Goal: Participate in discussion

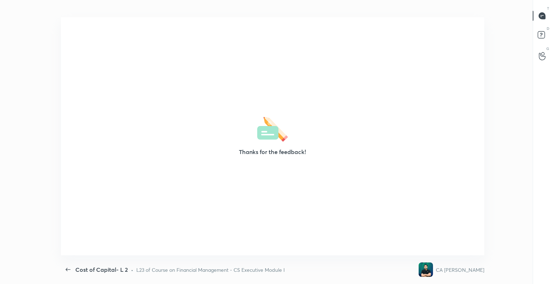
scroll to position [2, 0]
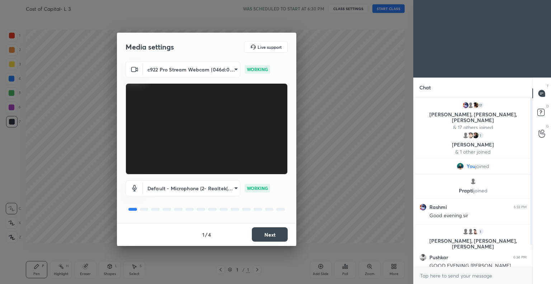
click at [272, 232] on button "Next" at bounding box center [270, 234] width 36 height 14
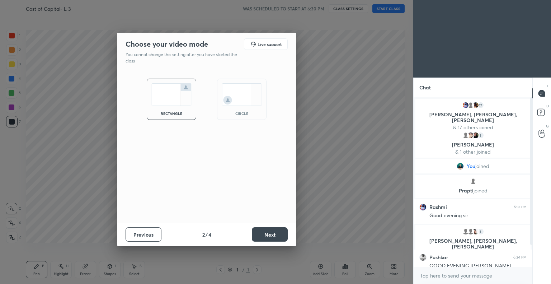
click at [276, 232] on button "Next" at bounding box center [270, 234] width 36 height 14
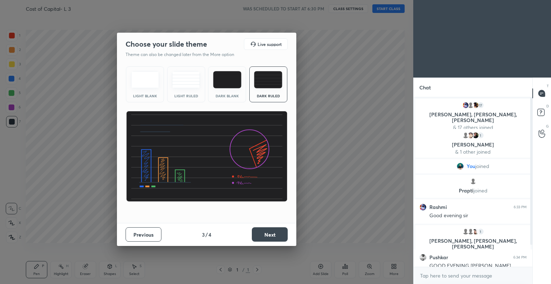
click at [272, 236] on button "Next" at bounding box center [270, 234] width 36 height 14
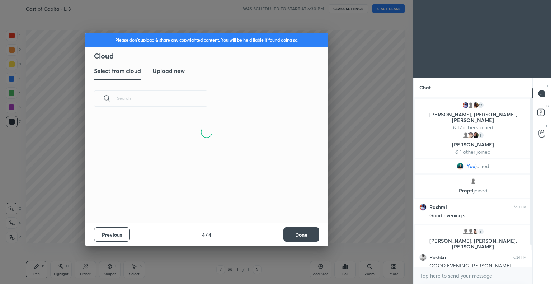
click at [300, 232] on button "Done" at bounding box center [301, 234] width 36 height 14
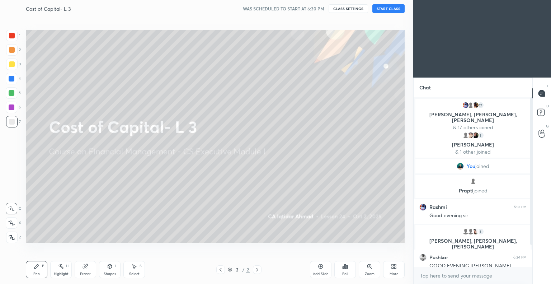
click at [386, 7] on button "START CLASS" at bounding box center [388, 8] width 32 height 9
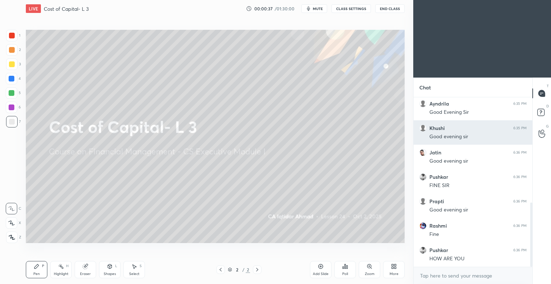
scroll to position [277, 0]
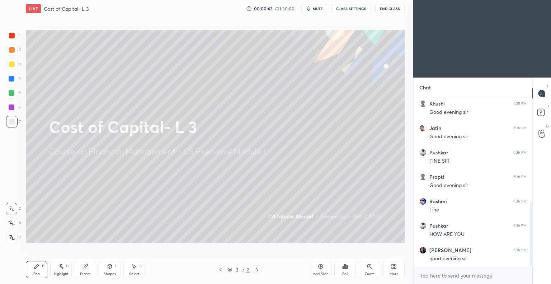
click at [13, 123] on div at bounding box center [12, 122] width 6 height 6
click at [14, 238] on icon at bounding box center [12, 236] width 6 height 5
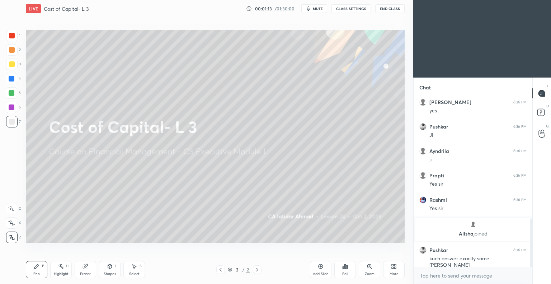
scroll to position [429, 0]
click at [319, 266] on icon at bounding box center [321, 266] width 6 height 6
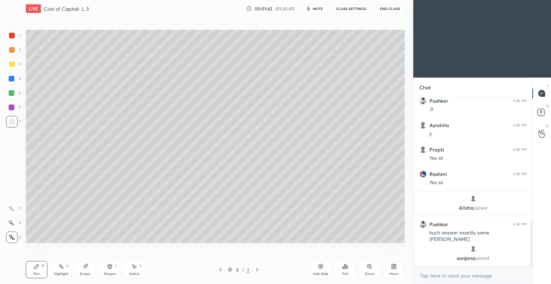
click at [13, 234] on icon at bounding box center [12, 236] width 6 height 5
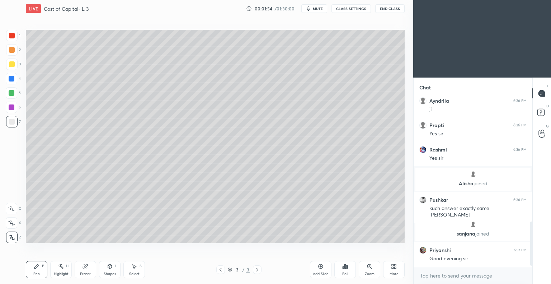
scroll to position [490, 0]
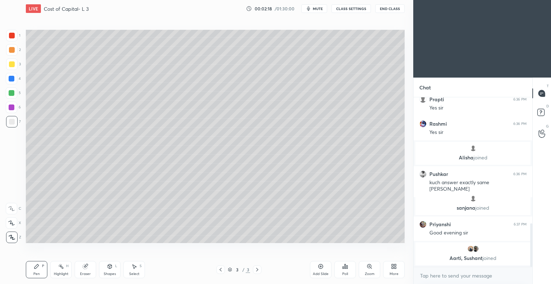
click at [12, 65] on div at bounding box center [12, 64] width 6 height 6
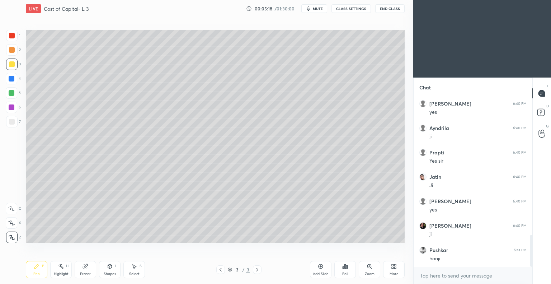
scroll to position [728, 0]
click at [319, 266] on icon at bounding box center [321, 266] width 6 height 6
click at [14, 120] on div at bounding box center [11, 121] width 11 height 11
click at [13, 66] on div at bounding box center [12, 64] width 6 height 6
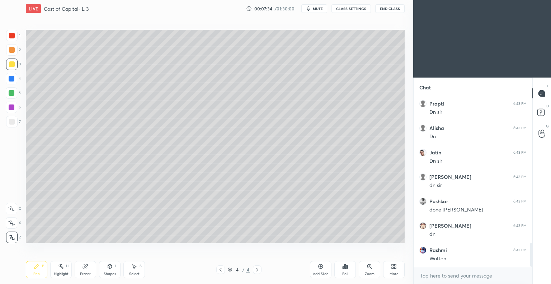
scroll to position [1020, 0]
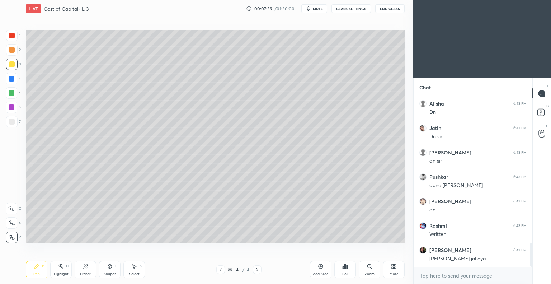
click at [13, 64] on div at bounding box center [12, 64] width 6 height 6
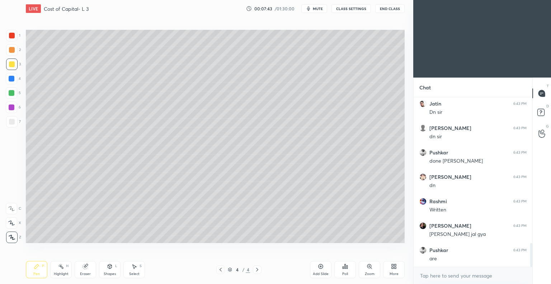
click at [87, 271] on div "Eraser" at bounding box center [86, 269] width 22 height 17
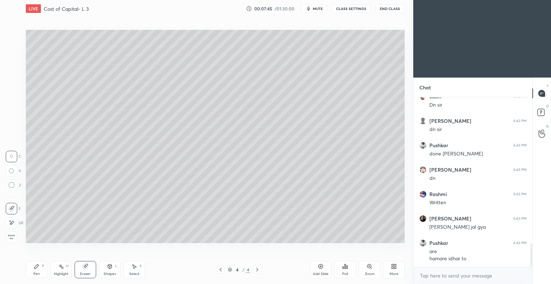
click at [37, 271] on div "Pen P" at bounding box center [37, 269] width 22 height 17
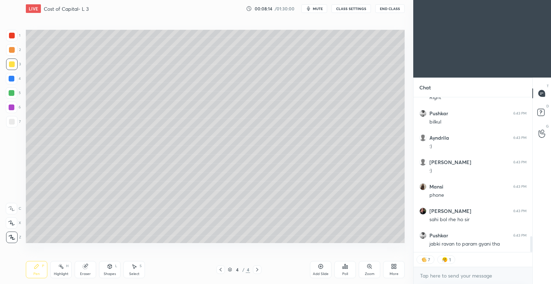
scroll to position [1344, 0]
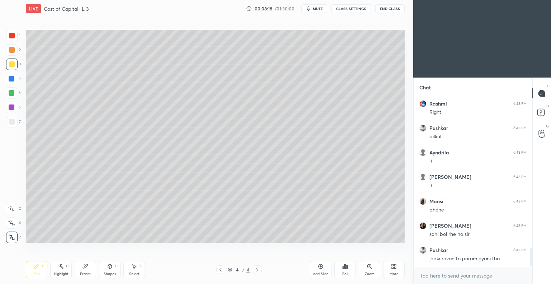
click at [13, 235] on icon at bounding box center [12, 236] width 6 height 5
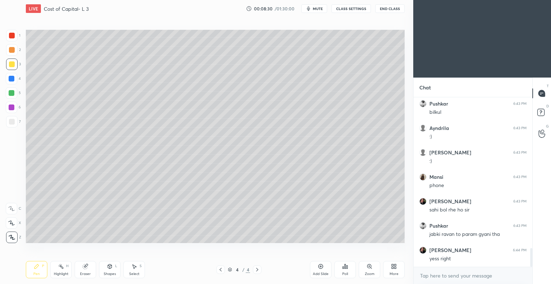
click at [89, 269] on div "Eraser" at bounding box center [86, 269] width 22 height 17
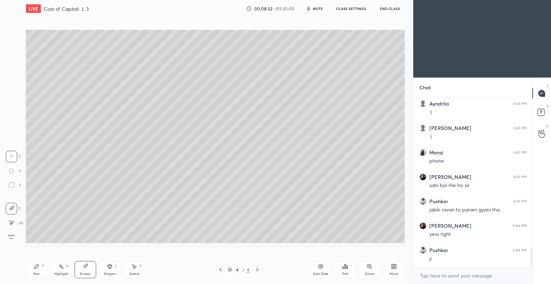
click at [41, 267] on div "Pen P" at bounding box center [37, 269] width 22 height 17
click at [89, 272] on div "Eraser" at bounding box center [85, 274] width 11 height 4
click at [38, 268] on icon at bounding box center [37, 266] width 6 height 6
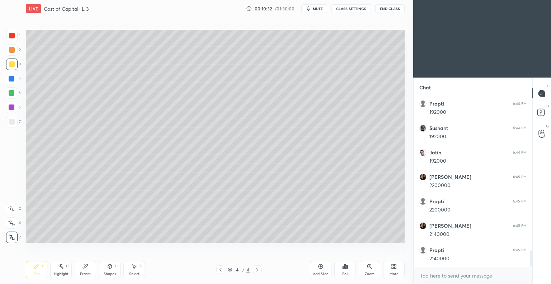
scroll to position [1644, 0]
click at [319, 266] on icon at bounding box center [321, 266] width 6 height 6
click at [222, 270] on icon at bounding box center [221, 269] width 6 height 6
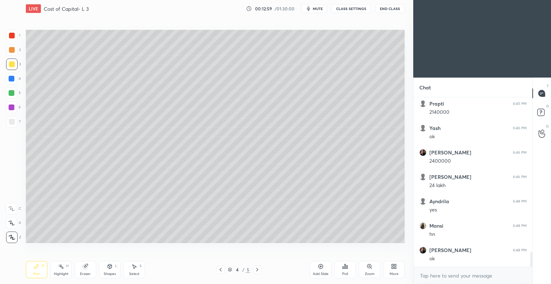
click at [257, 269] on icon at bounding box center [257, 269] width 6 height 6
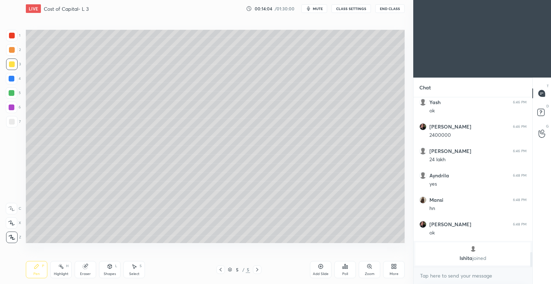
click at [89, 269] on div "Eraser" at bounding box center [86, 269] width 22 height 17
click at [39, 272] on div "Pen" at bounding box center [36, 274] width 6 height 4
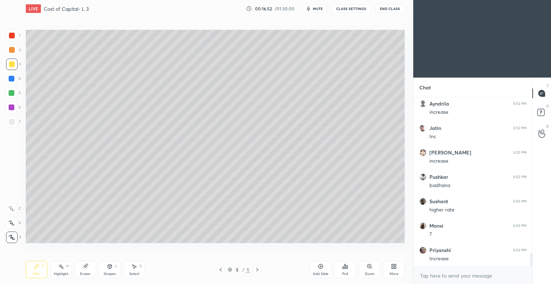
scroll to position [1885, 0]
click at [111, 273] on div "Shapes" at bounding box center [110, 274] width 12 height 4
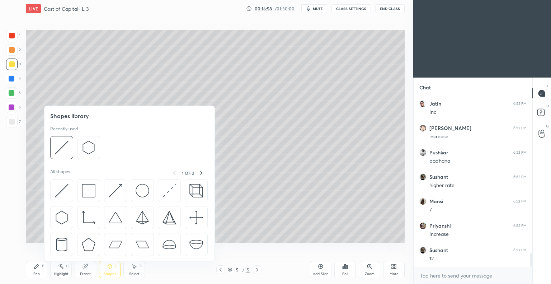
click at [135, 272] on div "Select" at bounding box center [134, 274] width 10 height 4
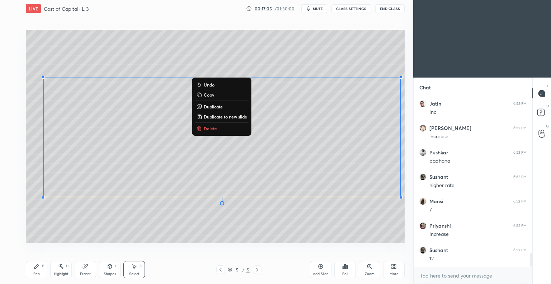
click at [210, 93] on p "Copy" at bounding box center [209, 95] width 10 height 6
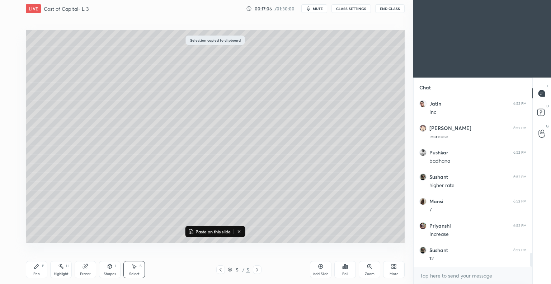
click at [319, 265] on icon at bounding box center [321, 266] width 6 height 6
click at [208, 229] on p "Paste on this slide" at bounding box center [212, 231] width 35 height 6
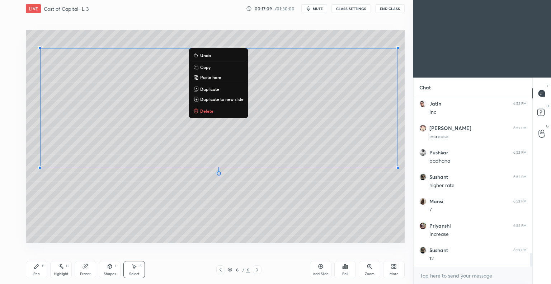
click at [110, 217] on div "0 ° Undo Copy Paste here Duplicate Duplicate to new slide Delete" at bounding box center [215, 136] width 379 height 213
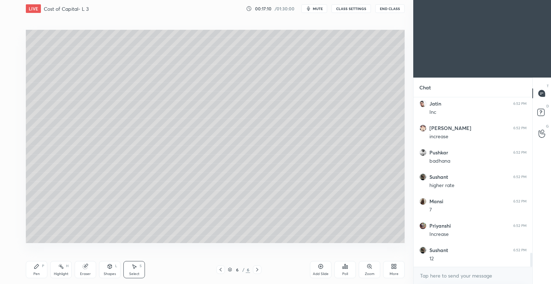
click at [88, 272] on div "Eraser" at bounding box center [85, 274] width 11 height 4
click at [12, 223] on icon at bounding box center [12, 222] width 6 height 6
click at [38, 271] on div "Pen P" at bounding box center [37, 269] width 22 height 17
click at [13, 66] on div at bounding box center [12, 64] width 6 height 6
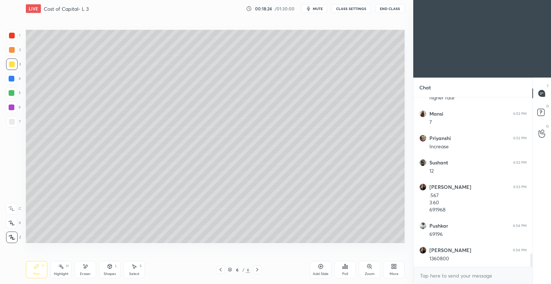
scroll to position [1997, 0]
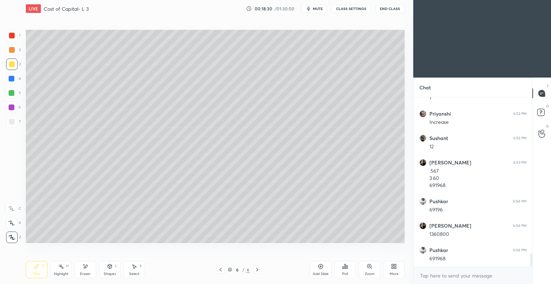
click at [88, 269] on div "Eraser" at bounding box center [86, 269] width 22 height 17
click at [37, 267] on icon at bounding box center [37, 266] width 6 height 6
click at [36, 270] on div "Pen P" at bounding box center [37, 269] width 22 height 17
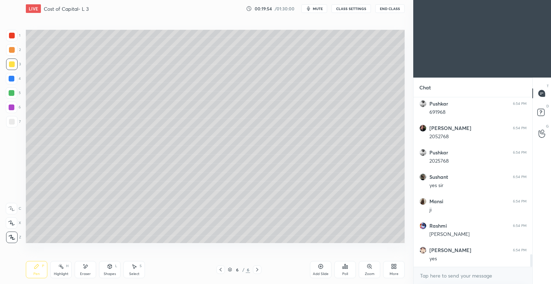
scroll to position [2168, 0]
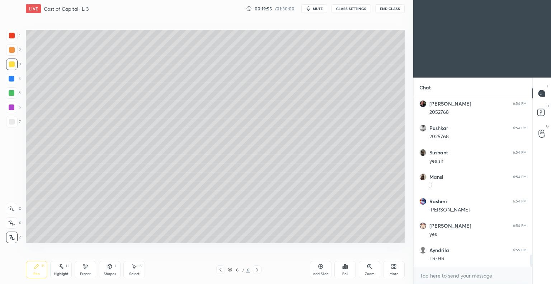
click at [87, 274] on div "Eraser" at bounding box center [85, 274] width 11 height 4
click at [37, 272] on div "Pen" at bounding box center [36, 274] width 6 height 4
click at [319, 266] on icon at bounding box center [321, 266] width 6 height 6
click at [220, 270] on icon at bounding box center [221, 269] width 6 height 6
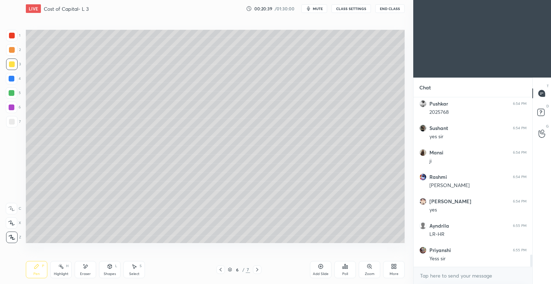
click at [258, 270] on icon at bounding box center [257, 269] width 6 height 6
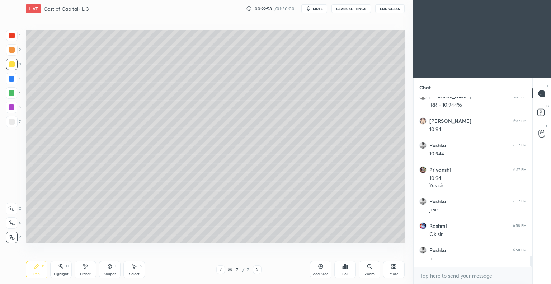
scroll to position [2443, 0]
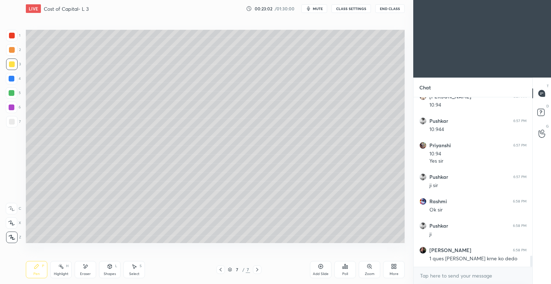
click at [320, 267] on icon at bounding box center [321, 266] width 6 height 6
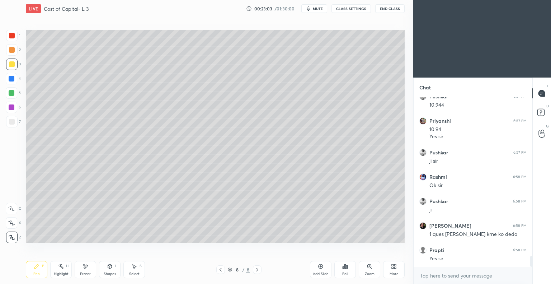
click at [15, 119] on div at bounding box center [11, 121] width 11 height 11
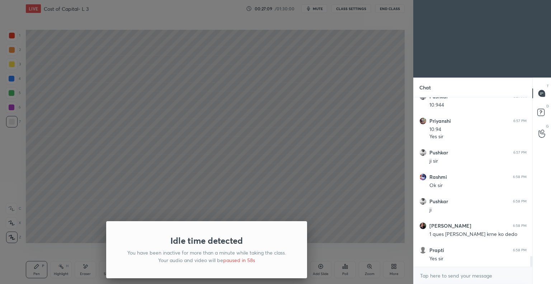
click at [148, 201] on div at bounding box center [206, 142] width 413 height 284
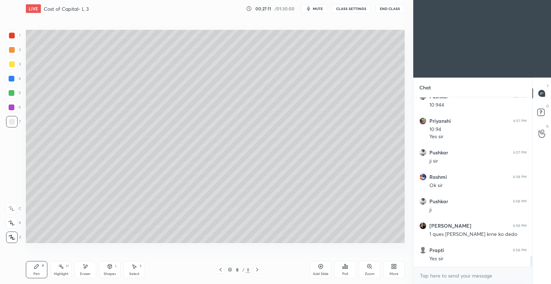
click at [318, 7] on span "mute" at bounding box center [318, 8] width 10 height 5
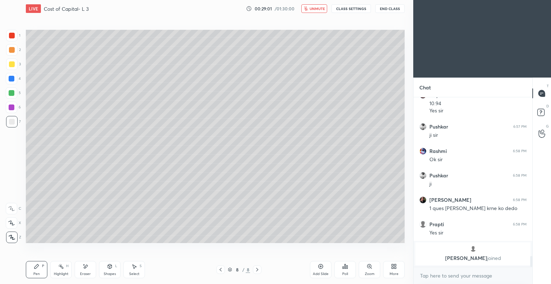
click at [383, 9] on button "End Class" at bounding box center [389, 8] width 29 height 9
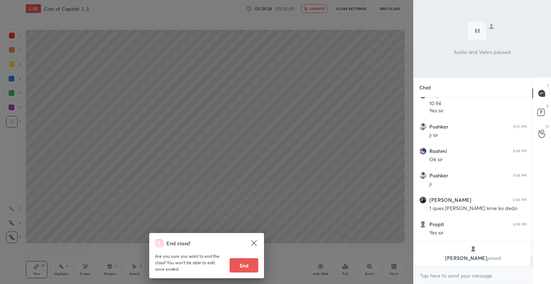
click at [254, 241] on icon at bounding box center [254, 242] width 9 height 9
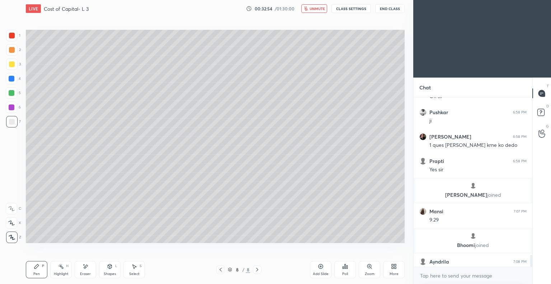
scroll to position [2240, 0]
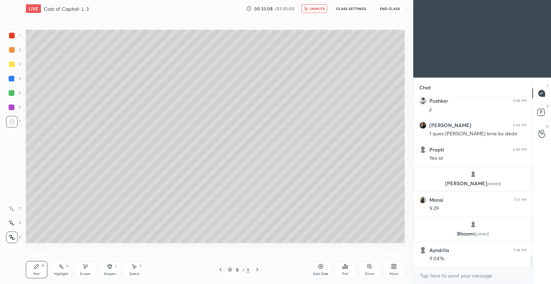
click at [315, 7] on span "unmute" at bounding box center [316, 8] width 15 height 5
click at [317, 8] on span "mute" at bounding box center [318, 8] width 10 height 5
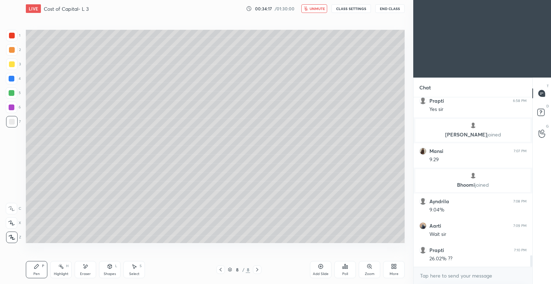
scroll to position [2313, 0]
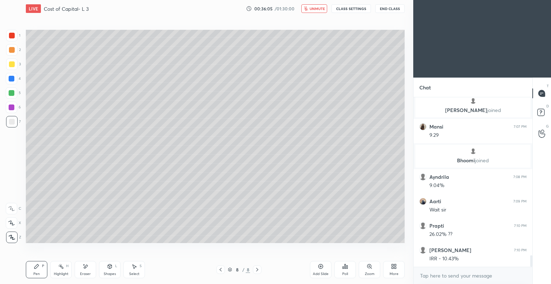
click at [385, 7] on button "End Class" at bounding box center [389, 8] width 29 height 9
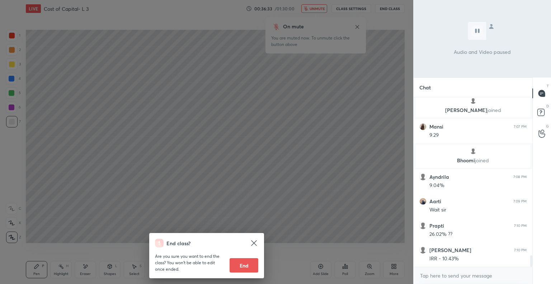
click at [256, 241] on icon at bounding box center [253, 242] width 5 height 5
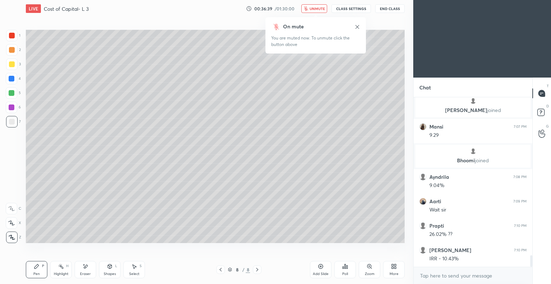
click at [319, 8] on span "unmute" at bounding box center [316, 8] width 15 height 5
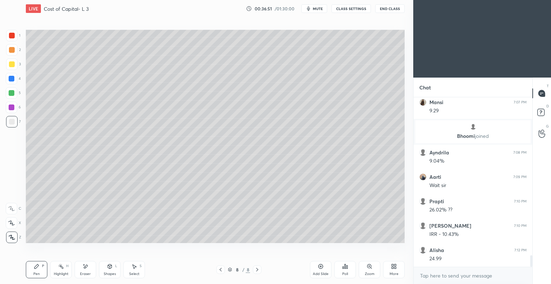
scroll to position [2362, 0]
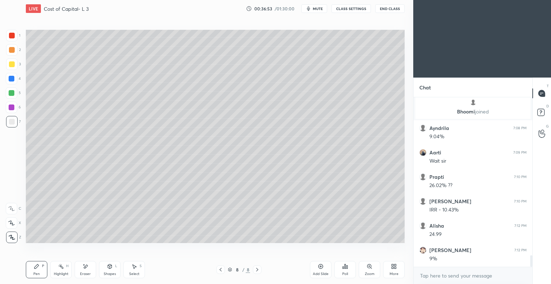
click at [322, 8] on span "mute" at bounding box center [318, 8] width 10 height 5
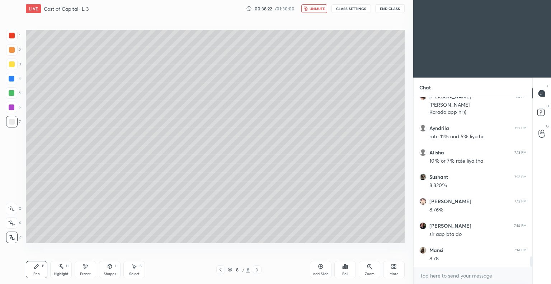
scroll to position [2564, 0]
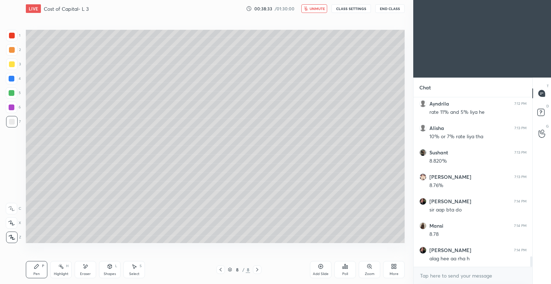
click at [317, 9] on span "unmute" at bounding box center [316, 8] width 15 height 5
click at [319, 266] on icon at bounding box center [320, 266] width 2 height 2
click at [14, 64] on div at bounding box center [12, 64] width 6 height 6
click at [85, 269] on icon at bounding box center [85, 266] width 6 height 6
click at [38, 269] on div "Pen P" at bounding box center [37, 269] width 22 height 17
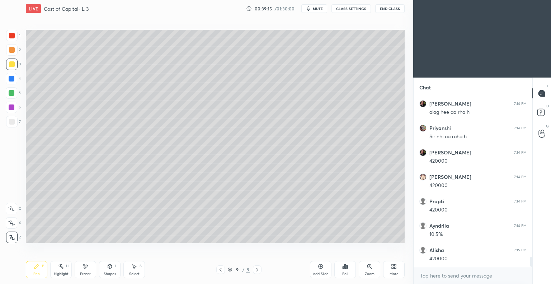
scroll to position [2735, 0]
click at [85, 268] on icon at bounding box center [85, 266] width 6 height 6
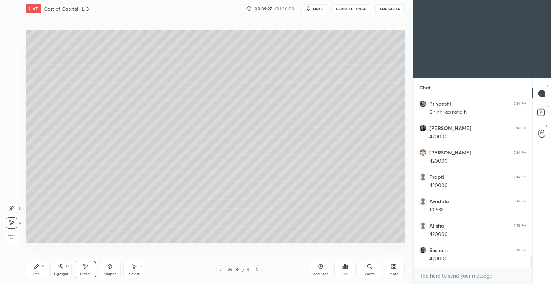
click at [40, 269] on div "Pen P" at bounding box center [37, 269] width 22 height 17
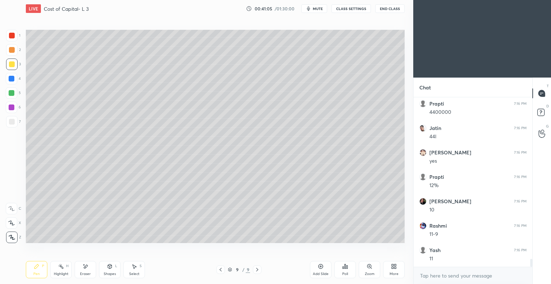
scroll to position [3515, 0]
click at [318, 266] on icon at bounding box center [320, 266] width 5 height 5
click at [87, 269] on icon at bounding box center [85, 266] width 6 height 6
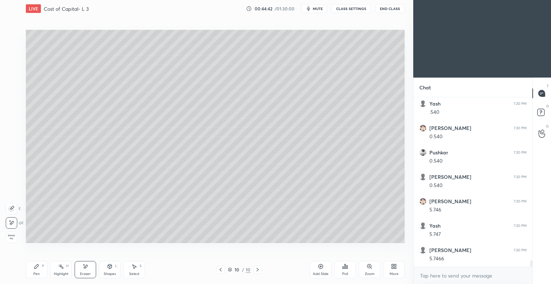
click at [37, 271] on div "Pen P" at bounding box center [37, 269] width 22 height 17
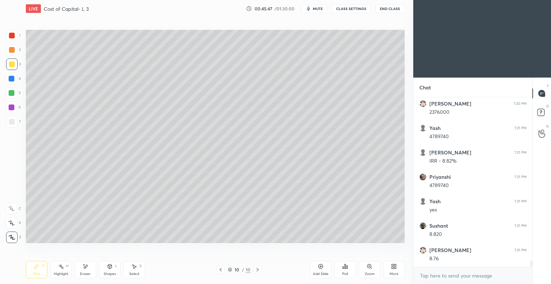
scroll to position [4595, 0]
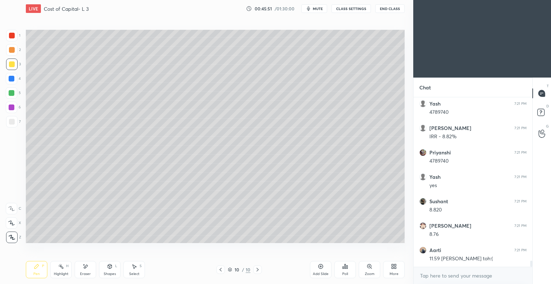
click at [320, 267] on icon at bounding box center [321, 266] width 6 height 6
click at [219, 272] on icon at bounding box center [221, 269] width 6 height 6
click at [257, 270] on icon at bounding box center [257, 269] width 2 height 4
click at [219, 271] on icon at bounding box center [221, 269] width 6 height 6
click at [257, 270] on icon at bounding box center [257, 269] width 6 height 6
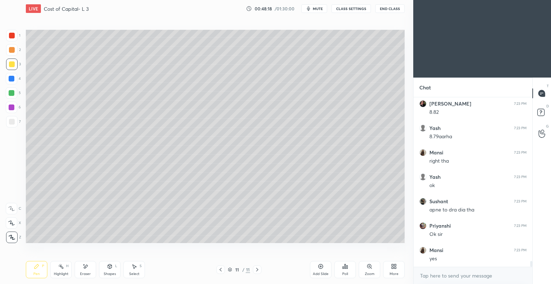
scroll to position [4846, 0]
click at [318, 266] on icon at bounding box center [321, 266] width 6 height 6
click at [112, 272] on div "Shapes" at bounding box center [110, 274] width 12 height 4
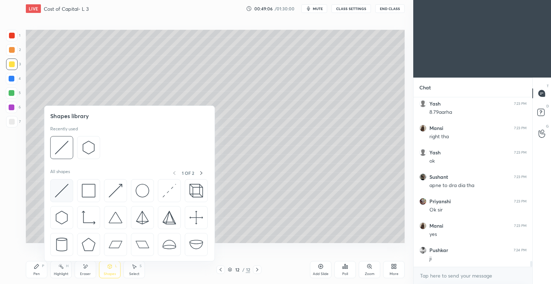
click at [65, 189] on img at bounding box center [62, 191] width 14 height 14
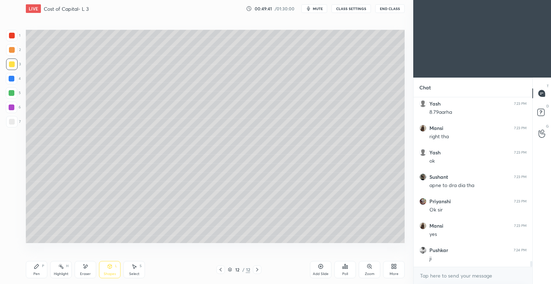
click at [15, 121] on div at bounding box center [11, 121] width 11 height 11
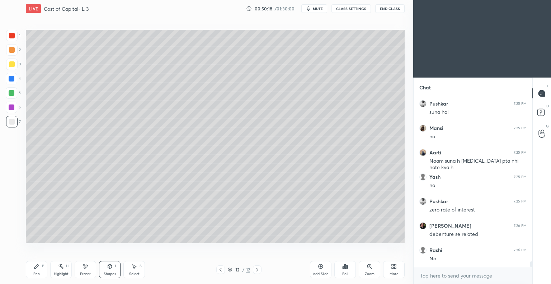
scroll to position [5089, 0]
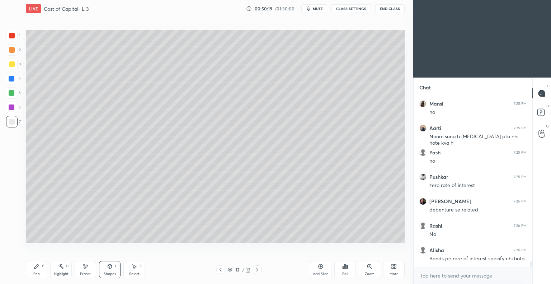
click at [320, 266] on icon at bounding box center [320, 266] width 2 height 2
click at [37, 269] on div "Pen P" at bounding box center [37, 269] width 22 height 17
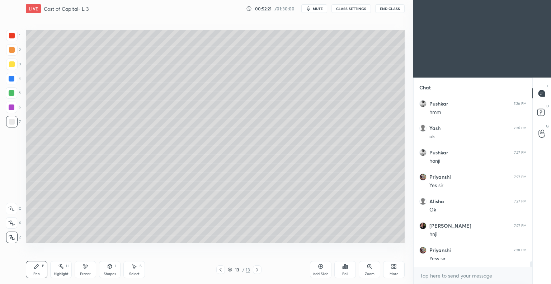
scroll to position [5298, 0]
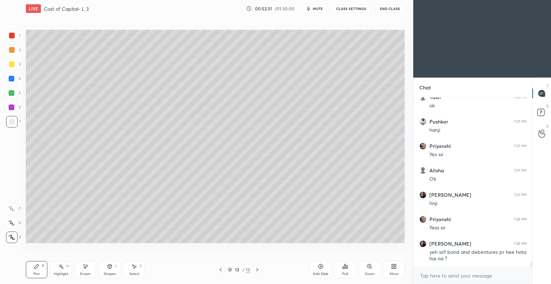
click at [221, 271] on icon at bounding box center [220, 269] width 2 height 4
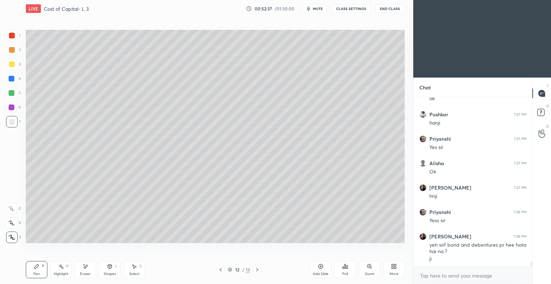
click at [10, 237] on icon at bounding box center [12, 237] width 6 height 4
click at [14, 49] on div at bounding box center [12, 50] width 6 height 6
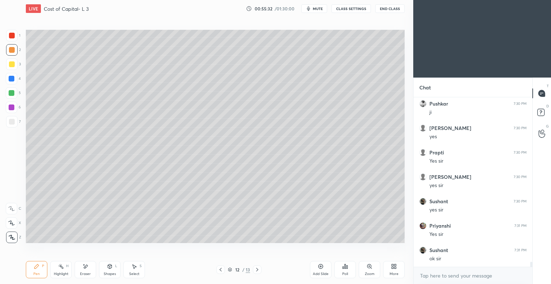
scroll to position [5525, 0]
click at [319, 266] on icon at bounding box center [321, 266] width 6 height 6
click at [85, 271] on div "Eraser" at bounding box center [86, 269] width 22 height 17
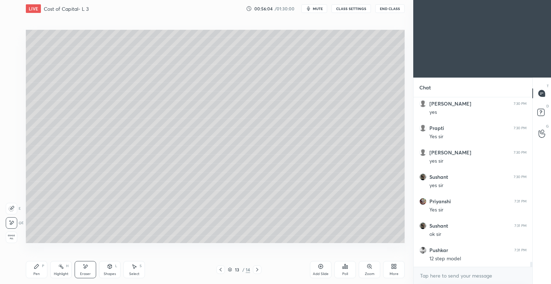
click at [39, 266] on icon at bounding box center [37, 266] width 6 height 6
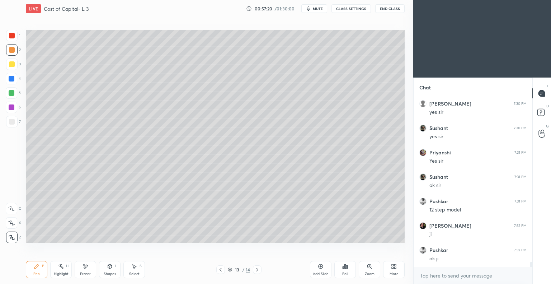
scroll to position [5598, 0]
click at [15, 123] on div at bounding box center [11, 121] width 11 height 11
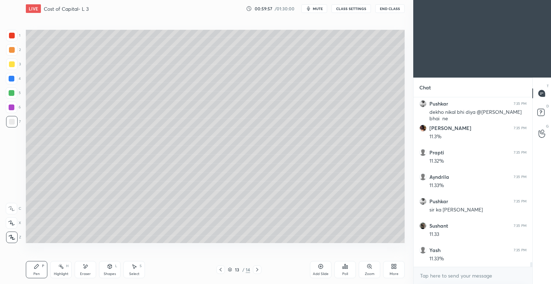
scroll to position [6141, 0]
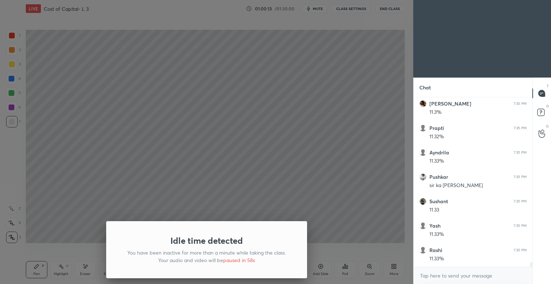
click at [61, 203] on div "Idle time detected You have been inactive for more than a minute while taking t…" at bounding box center [206, 142] width 413 height 284
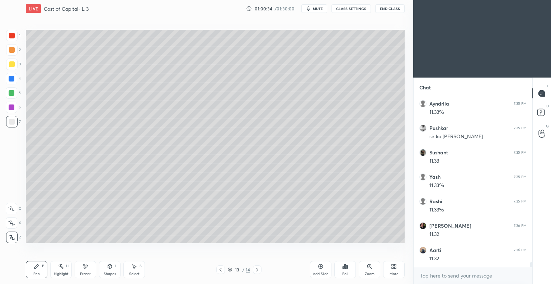
scroll to position [6214, 0]
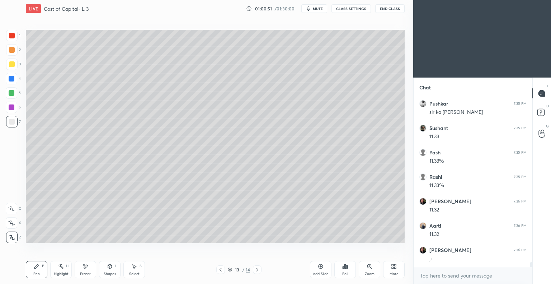
click at [318, 266] on icon at bounding box center [321, 266] width 6 height 6
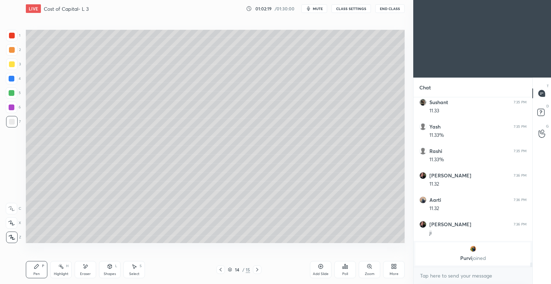
click at [462, 257] on p "[PERSON_NAME] joined" at bounding box center [472, 258] width 106 height 6
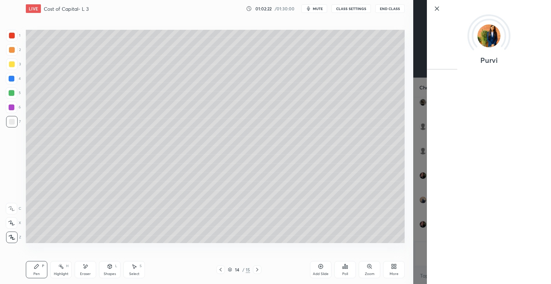
click at [433, 8] on icon at bounding box center [436, 8] width 9 height 9
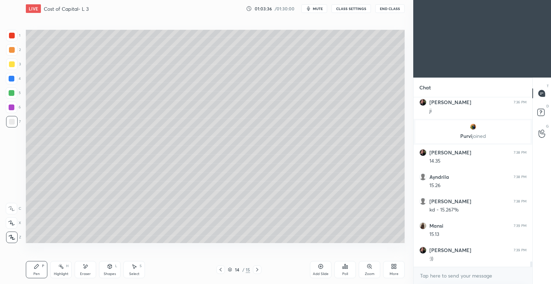
scroll to position [5282, 0]
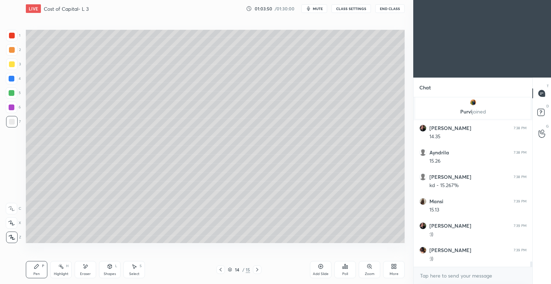
click at [12, 66] on div at bounding box center [12, 64] width 6 height 6
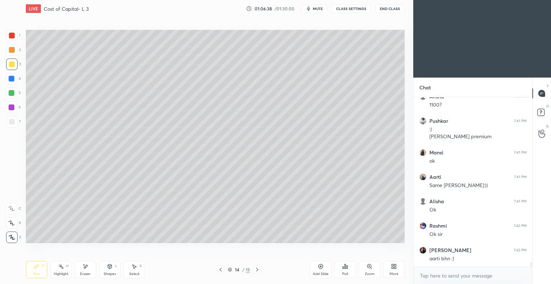
scroll to position [5759, 0]
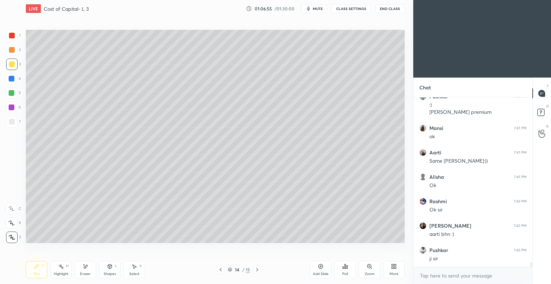
click at [319, 269] on icon at bounding box center [321, 266] width 6 height 6
click at [11, 50] on div at bounding box center [12, 50] width 6 height 6
click at [12, 122] on div at bounding box center [12, 122] width 6 height 6
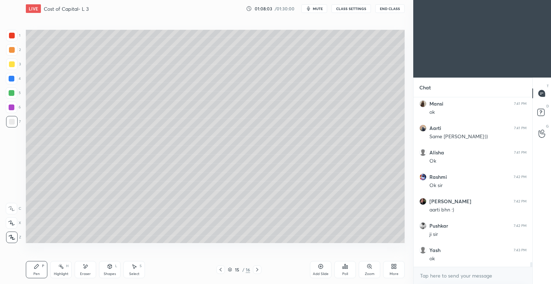
click at [320, 267] on icon at bounding box center [321, 266] width 6 height 6
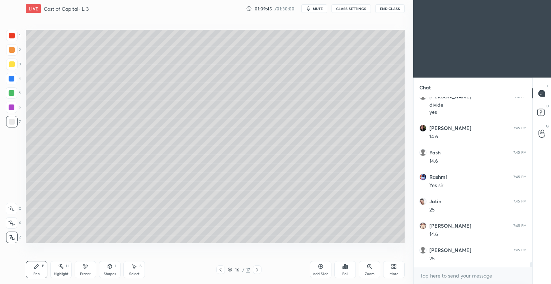
scroll to position [6132, 0]
click at [219, 271] on icon at bounding box center [221, 269] width 6 height 6
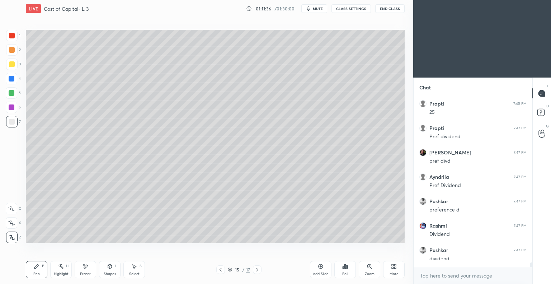
scroll to position [6303, 0]
click at [86, 269] on icon at bounding box center [85, 266] width 6 height 6
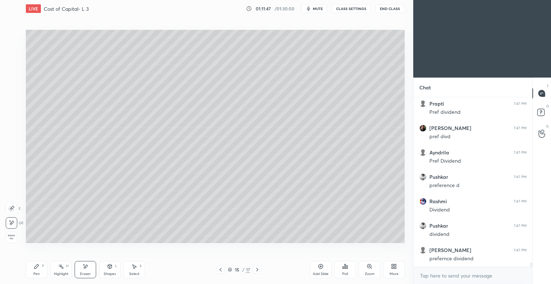
click at [42, 271] on div "Pen P" at bounding box center [37, 269] width 22 height 17
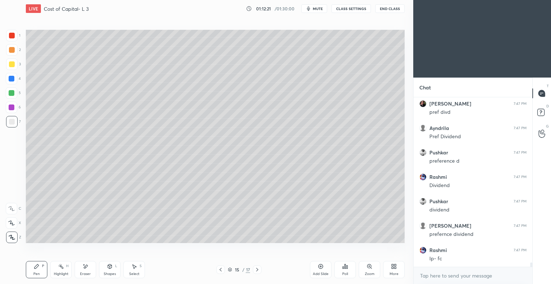
click at [319, 265] on icon at bounding box center [321, 266] width 6 height 6
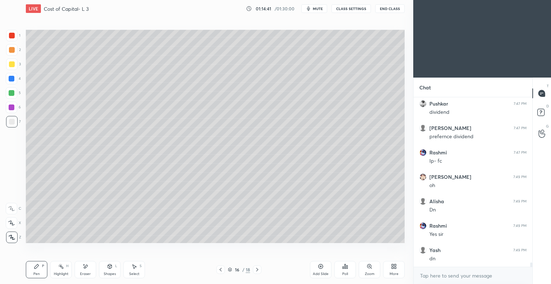
scroll to position [6449, 0]
click at [318, 266] on icon at bounding box center [321, 266] width 6 height 6
click at [219, 271] on icon at bounding box center [221, 269] width 6 height 6
click at [219, 270] on icon at bounding box center [221, 269] width 6 height 6
click at [256, 270] on icon at bounding box center [257, 269] width 6 height 6
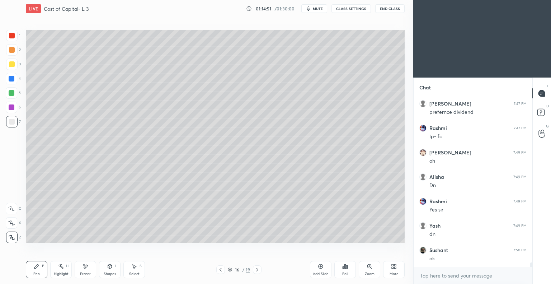
click at [256, 269] on icon at bounding box center [257, 269] width 6 height 6
click at [89, 270] on div "Eraser" at bounding box center [86, 269] width 22 height 17
click at [39, 268] on icon at bounding box center [37, 266] width 6 height 6
click at [319, 267] on icon at bounding box center [321, 266] width 6 height 6
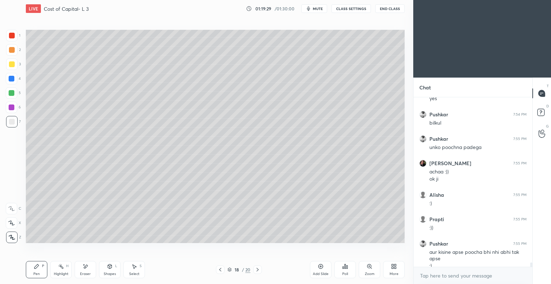
scroll to position [6713, 0]
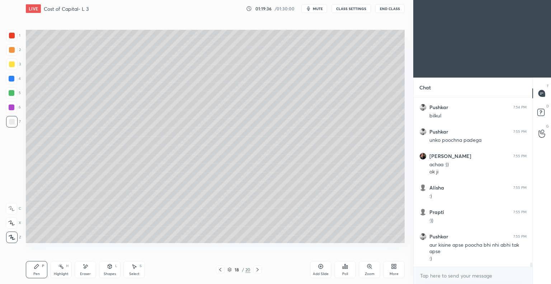
click at [87, 271] on div "Eraser" at bounding box center [86, 269] width 22 height 17
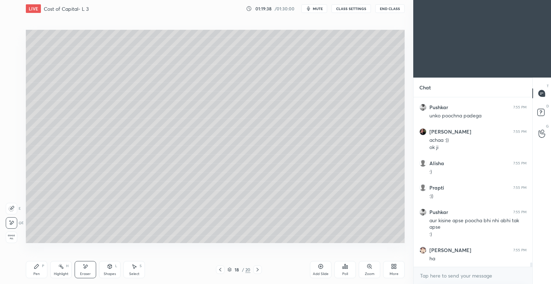
click at [39, 272] on div "Pen" at bounding box center [36, 274] width 6 height 4
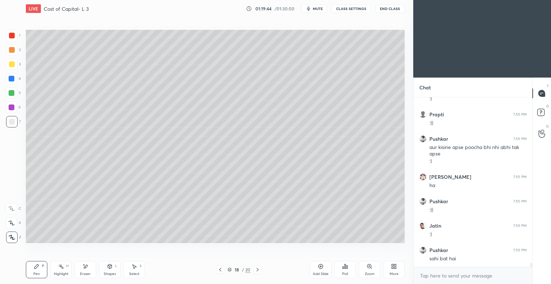
scroll to position [6835, 0]
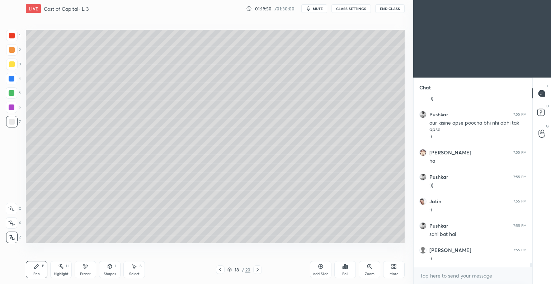
click at [14, 63] on div at bounding box center [11, 63] width 11 height 11
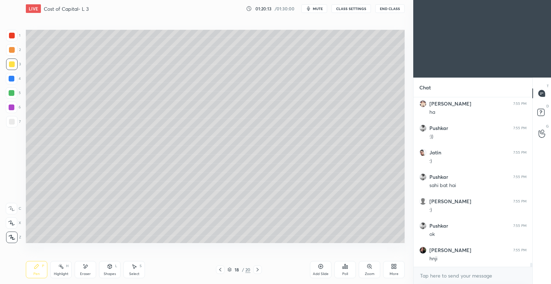
scroll to position [6908, 0]
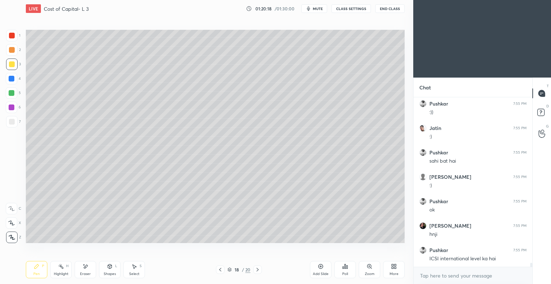
click at [13, 64] on div at bounding box center [12, 64] width 6 height 6
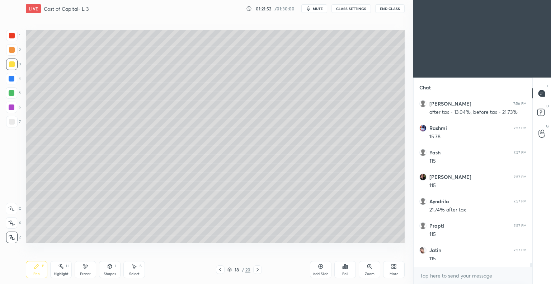
click at [219, 271] on icon at bounding box center [220, 269] width 6 height 6
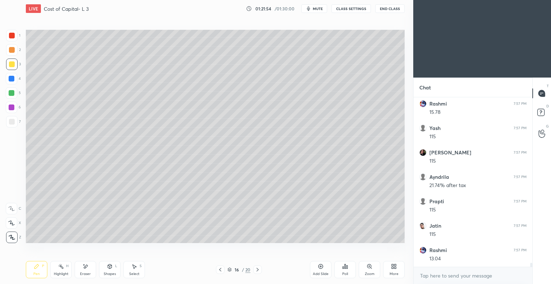
click at [220, 269] on icon at bounding box center [220, 269] width 6 height 6
click at [255, 270] on icon at bounding box center [258, 269] width 6 height 6
click at [256, 269] on icon at bounding box center [258, 269] width 6 height 6
click at [257, 269] on icon at bounding box center [258, 269] width 6 height 6
click at [319, 266] on icon at bounding box center [321, 266] width 6 height 6
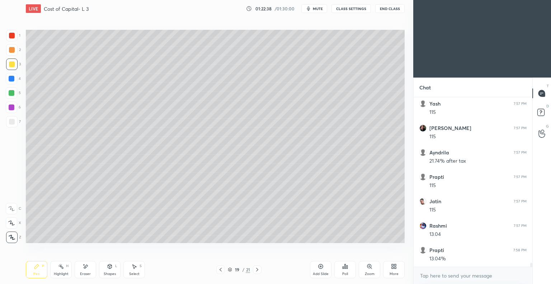
scroll to position [7323, 0]
click at [92, 270] on div "Eraser" at bounding box center [86, 269] width 22 height 17
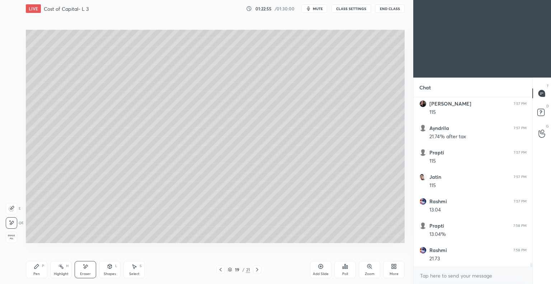
click at [42, 266] on div "P" at bounding box center [43, 266] width 2 height 4
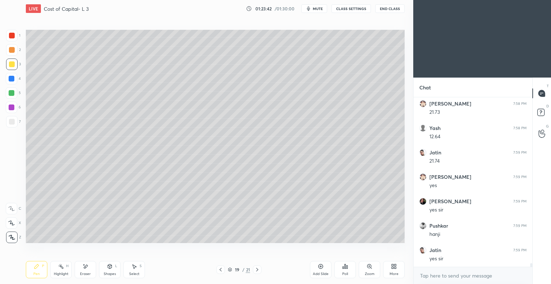
scroll to position [7518, 0]
click at [320, 266] on icon at bounding box center [320, 266] width 2 height 2
click at [14, 117] on div at bounding box center [11, 121] width 11 height 11
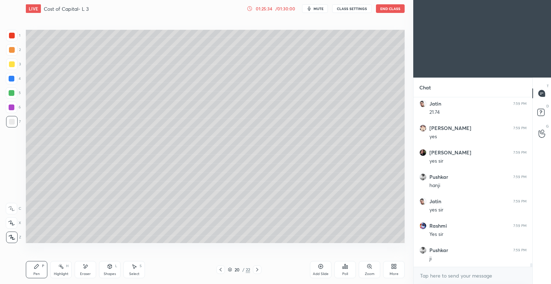
click at [13, 66] on div at bounding box center [12, 64] width 6 height 6
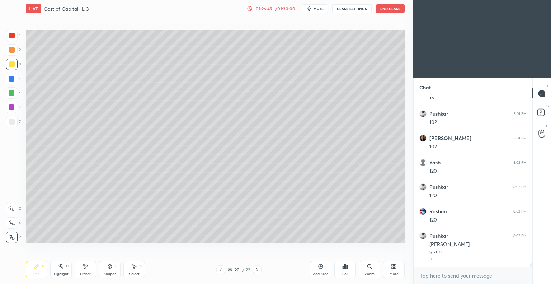
scroll to position [7752, 0]
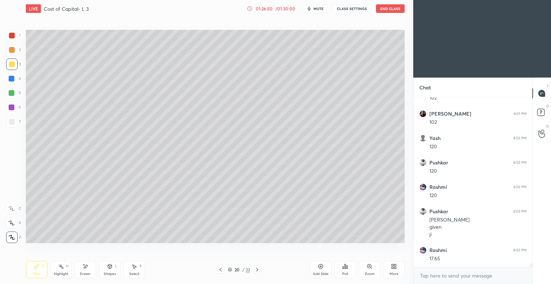
click at [319, 266] on icon at bounding box center [321, 266] width 6 height 6
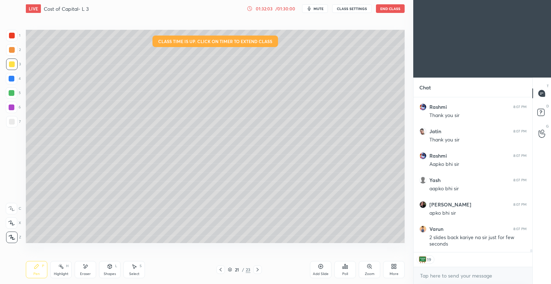
scroll to position [8611, 0]
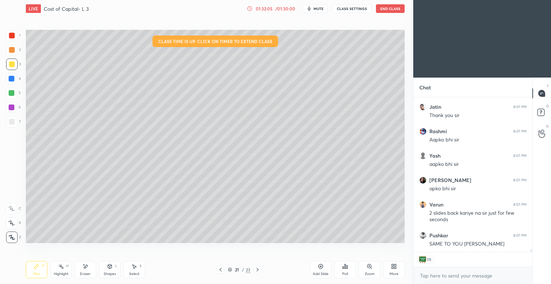
click at [220, 269] on icon at bounding box center [221, 269] width 6 height 6
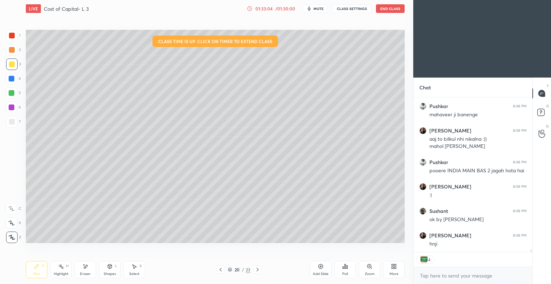
scroll to position [8847, 0]
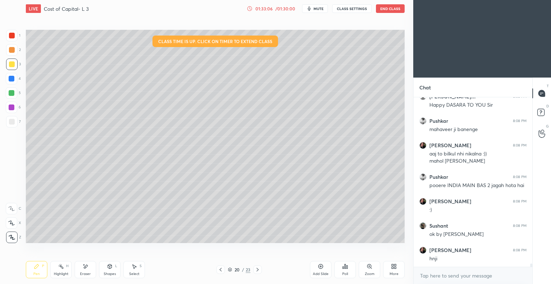
click at [390, 9] on button "End Class" at bounding box center [390, 8] width 29 height 9
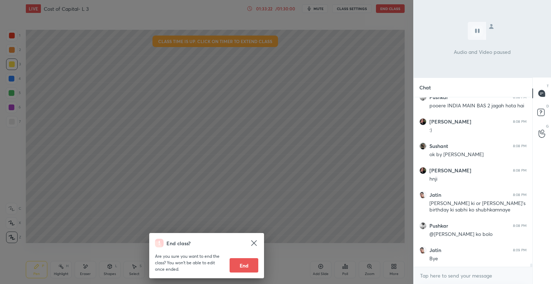
scroll to position [8951, 0]
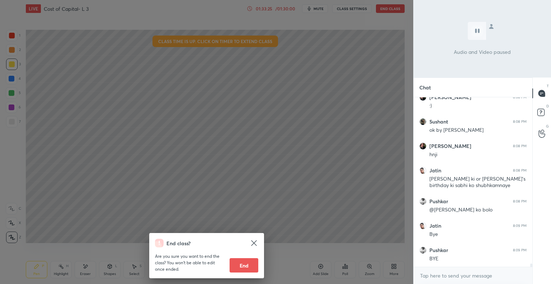
click at [248, 265] on button "End" at bounding box center [243, 265] width 29 height 14
type textarea "x"
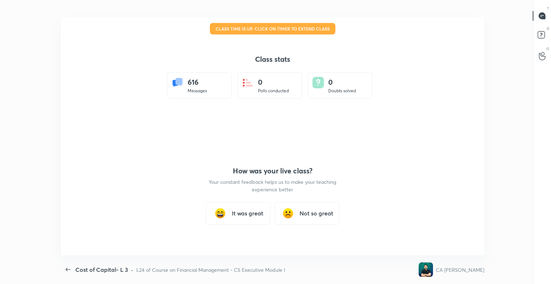
scroll to position [0, 0]
click at [238, 213] on h3 "It was great" at bounding box center [248, 213] width 32 height 9
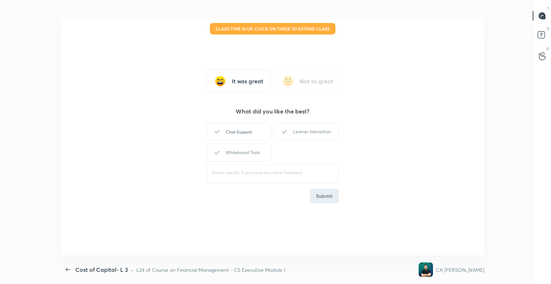
click at [243, 131] on div "Chat Support" at bounding box center [238, 132] width 65 height 18
click at [311, 132] on div "Learner Interaction" at bounding box center [306, 132] width 65 height 18
click at [245, 155] on div "Whiteboard Tools" at bounding box center [238, 152] width 65 height 18
click at [325, 196] on button "Submit" at bounding box center [324, 196] width 29 height 14
